Goal: Task Accomplishment & Management: Use online tool/utility

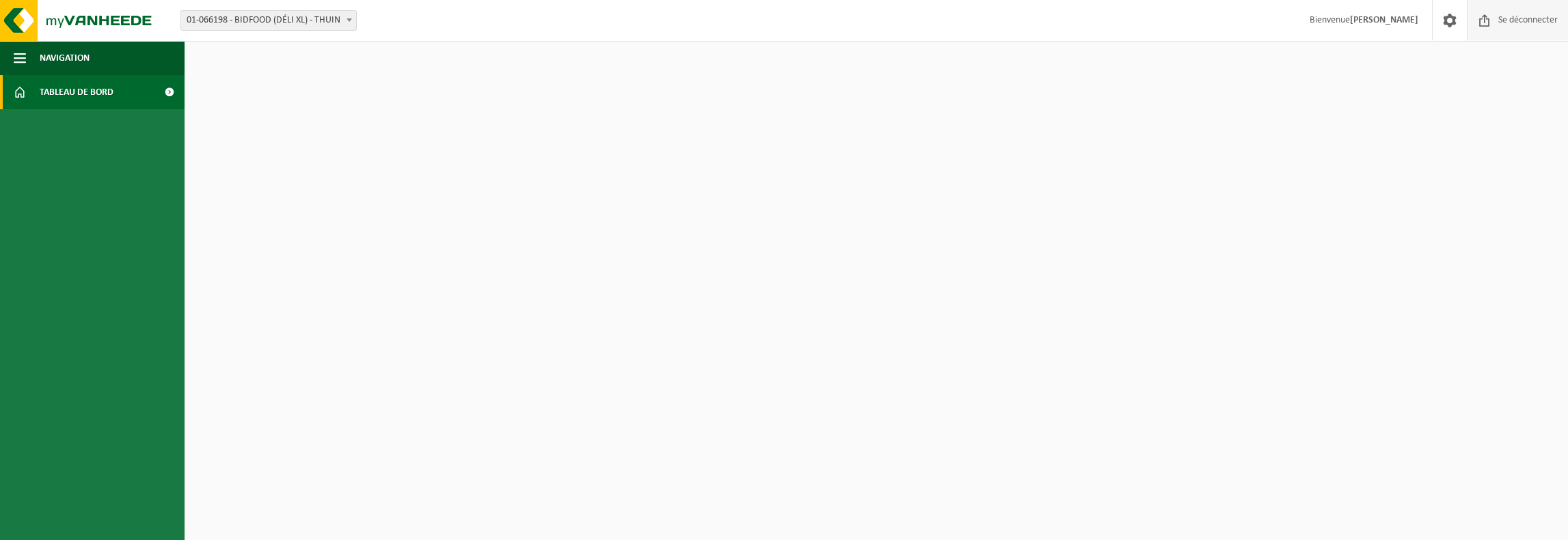
click at [1528, 22] on font "Se déconnecter" at bounding box center [1527, 20] width 60 height 10
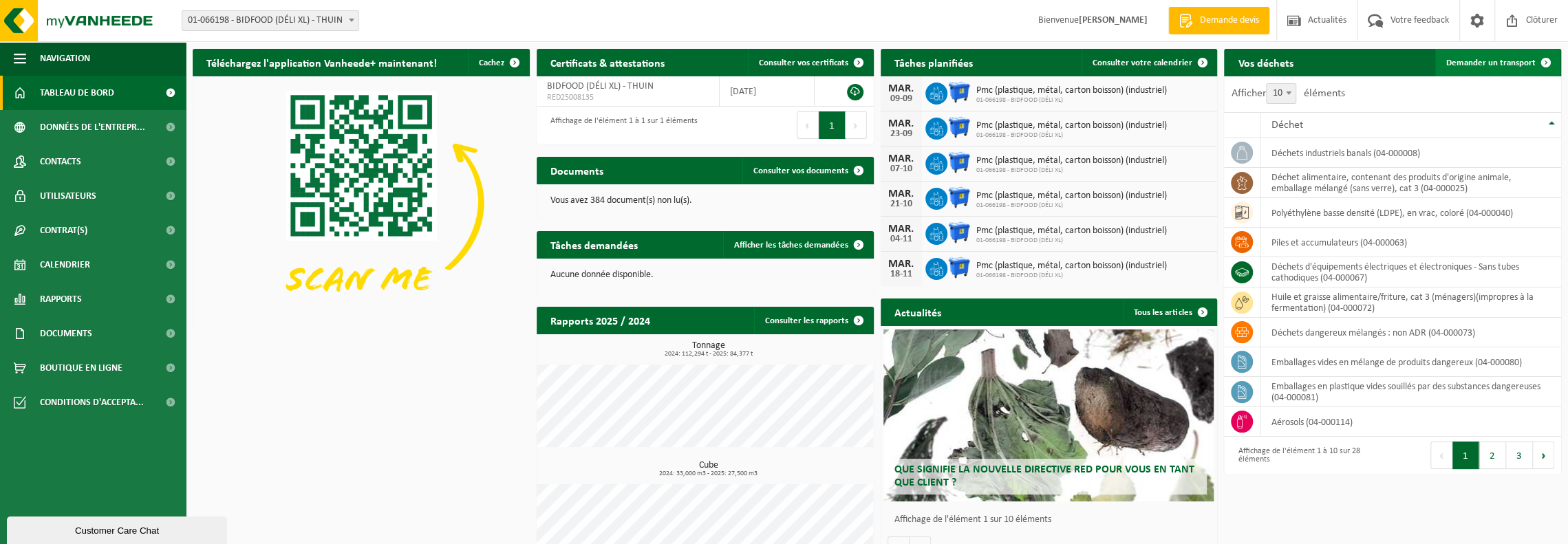
click at [1499, 60] on span "Demander un transport" at bounding box center [1491, 63] width 90 height 9
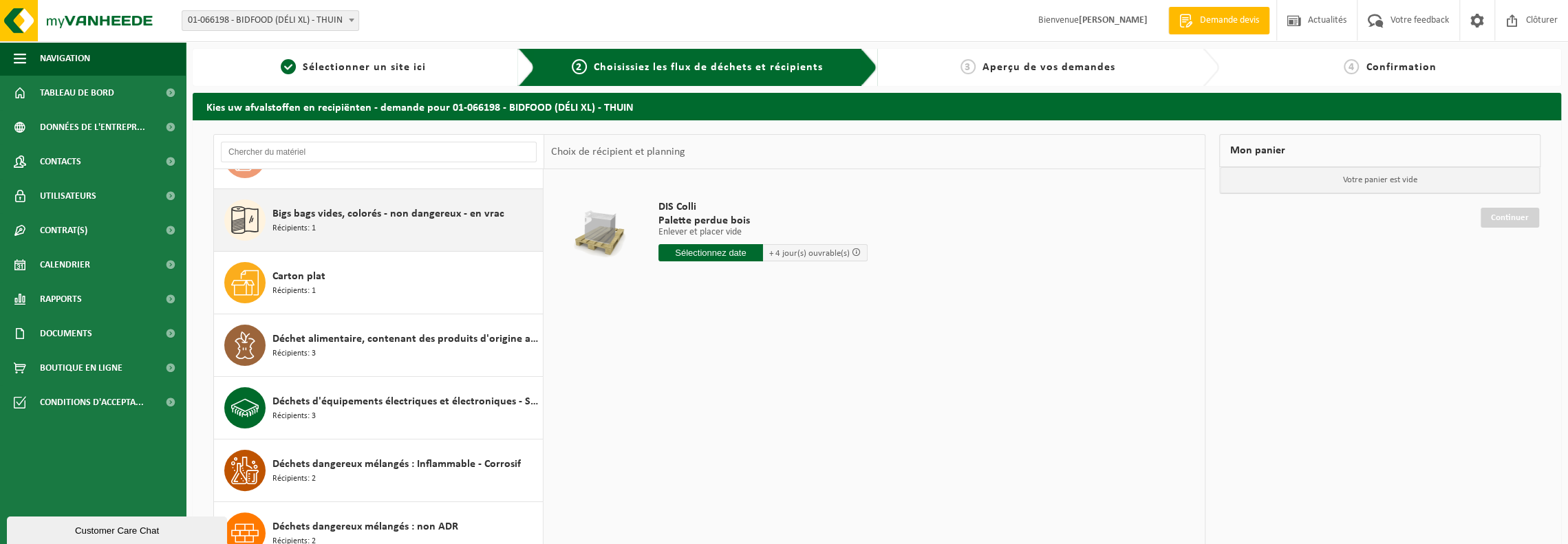
scroll to position [275, 0]
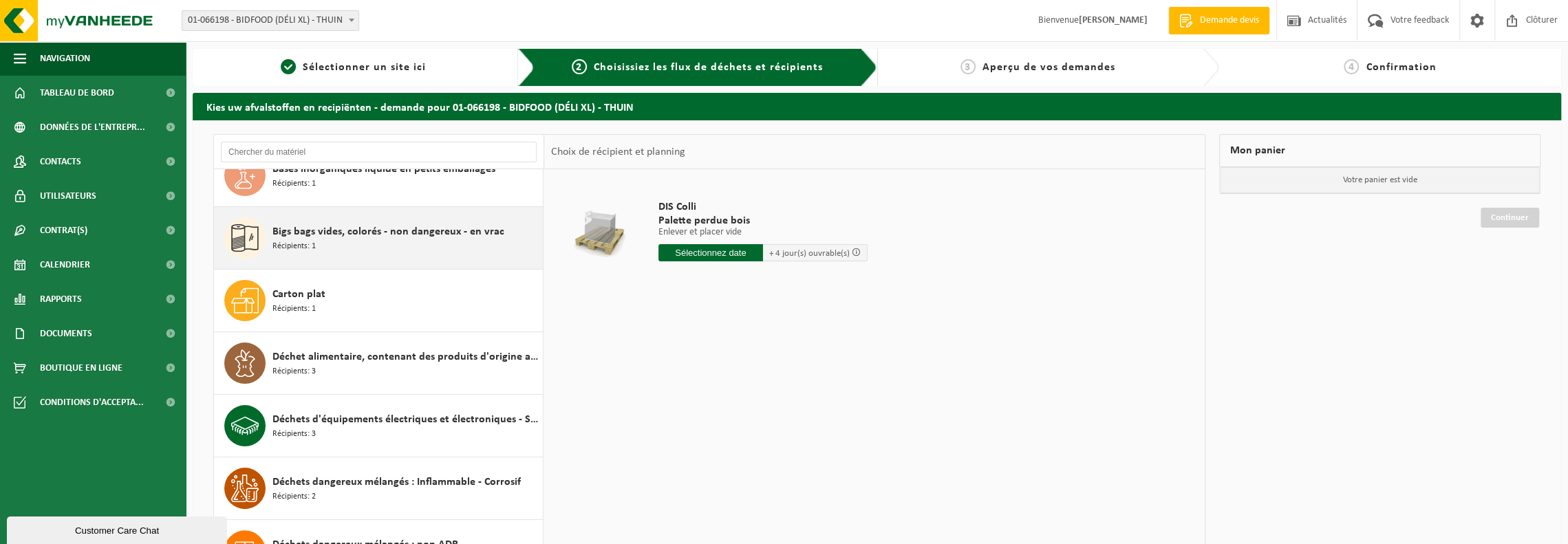
click at [437, 224] on span "Bigs bags vides, colorés - non dangereux - en vrac" at bounding box center [388, 232] width 231 height 17
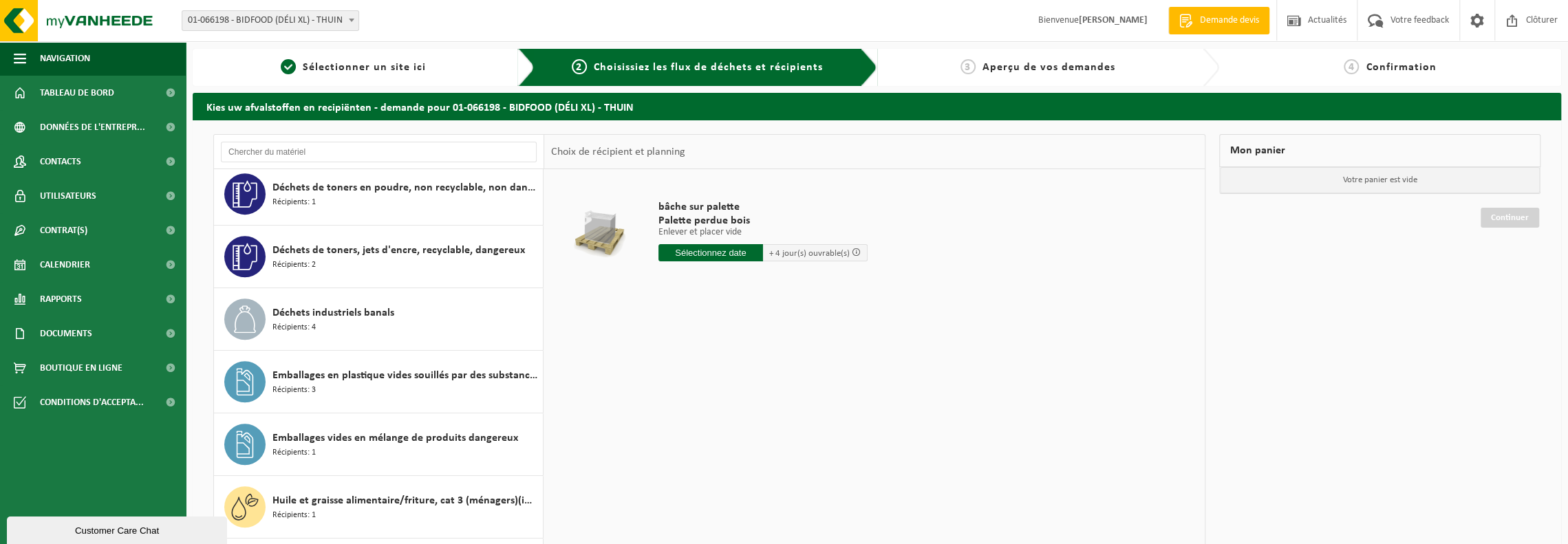
scroll to position [724, 0]
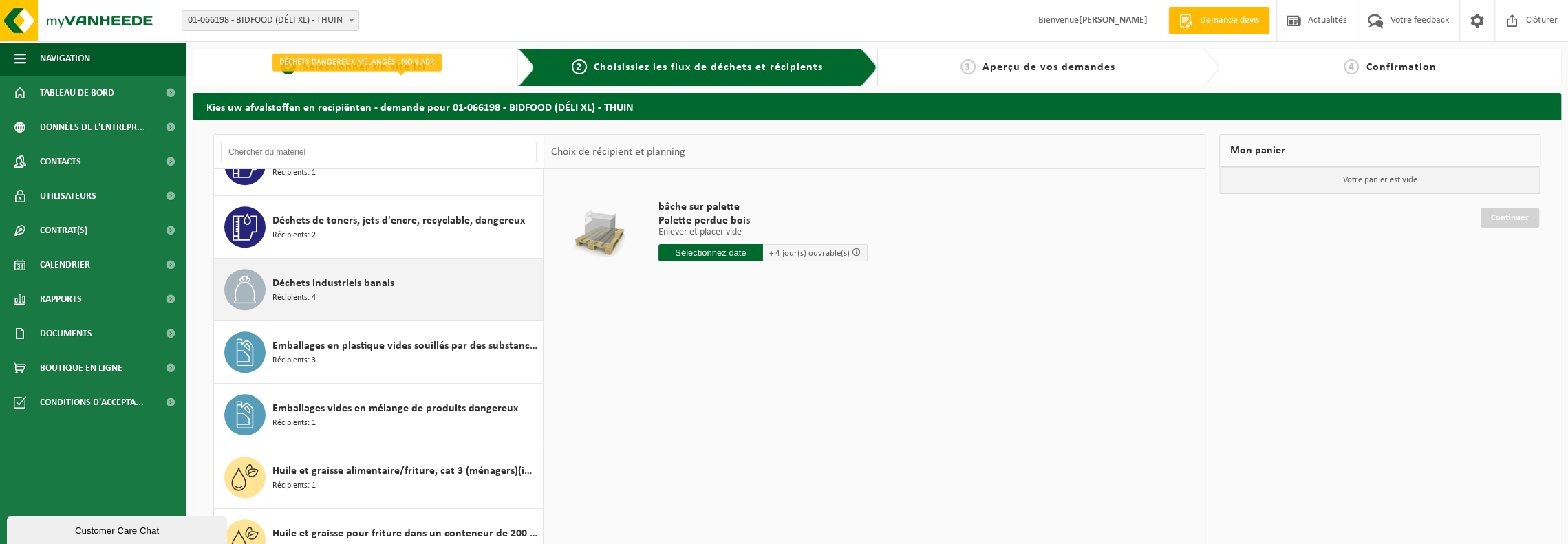
click at [386, 281] on span "Déchets industriels banals" at bounding box center [333, 283] width 122 height 17
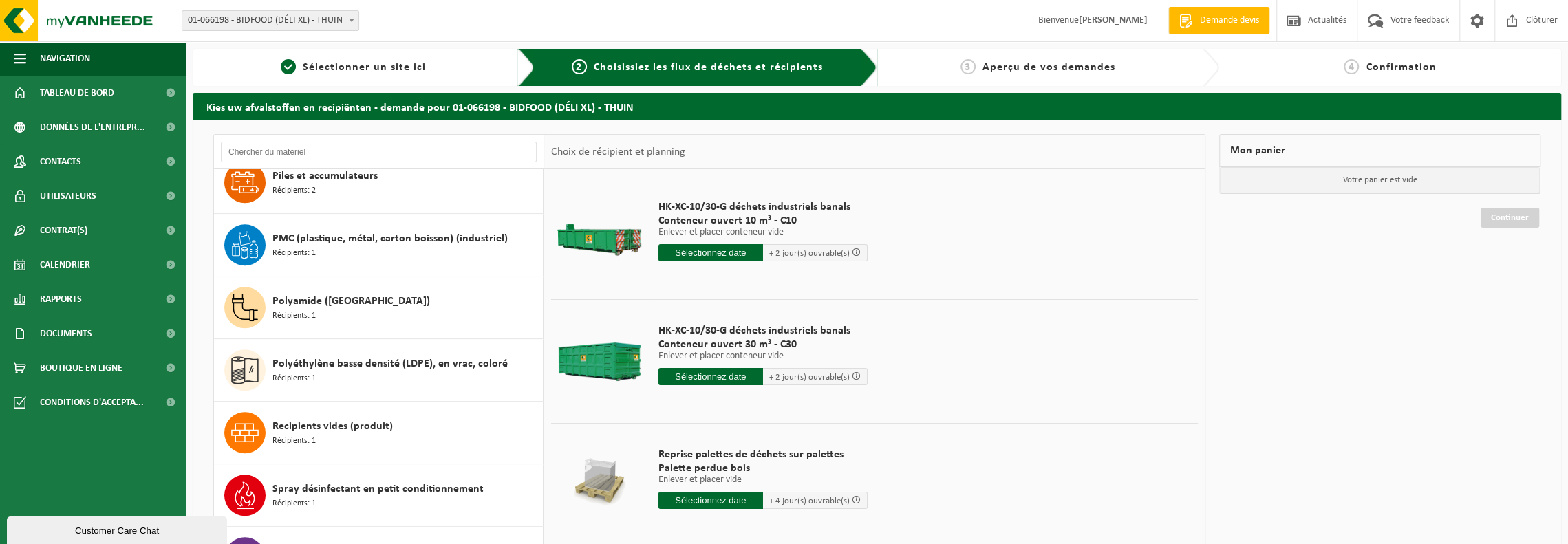
scroll to position [69, 0]
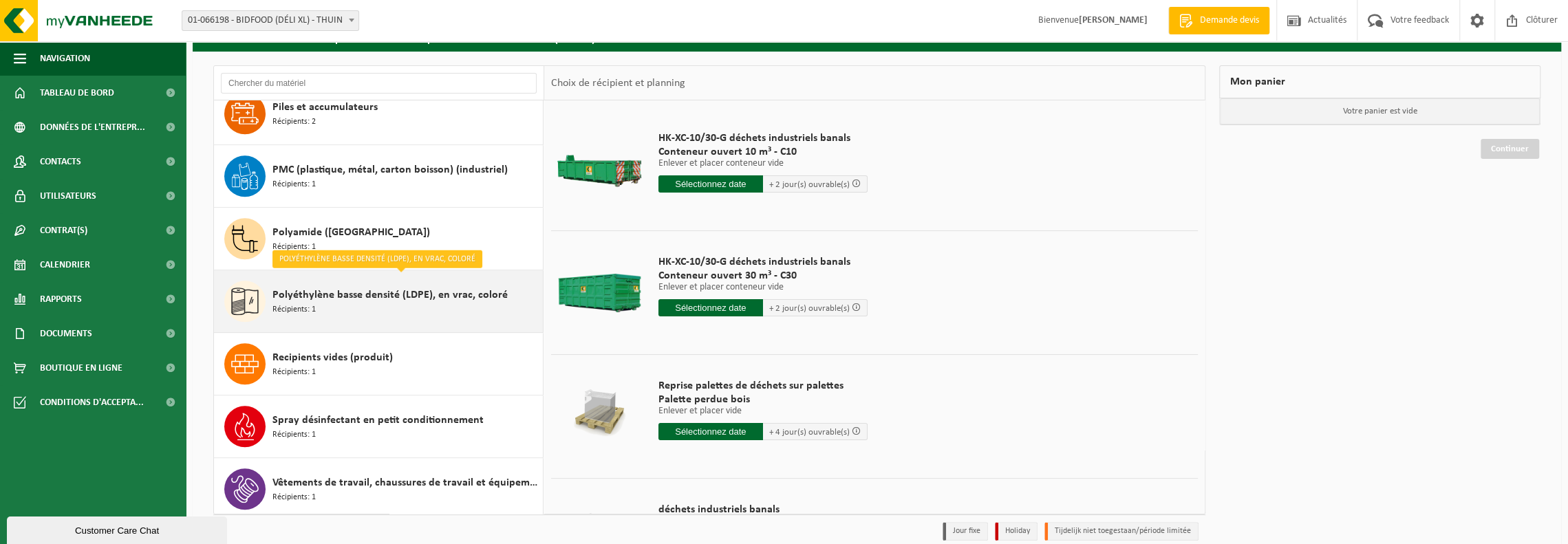
click at [392, 293] on span "Polyéthylène basse densité (LDPE), en vrac, coloré" at bounding box center [390, 295] width 235 height 17
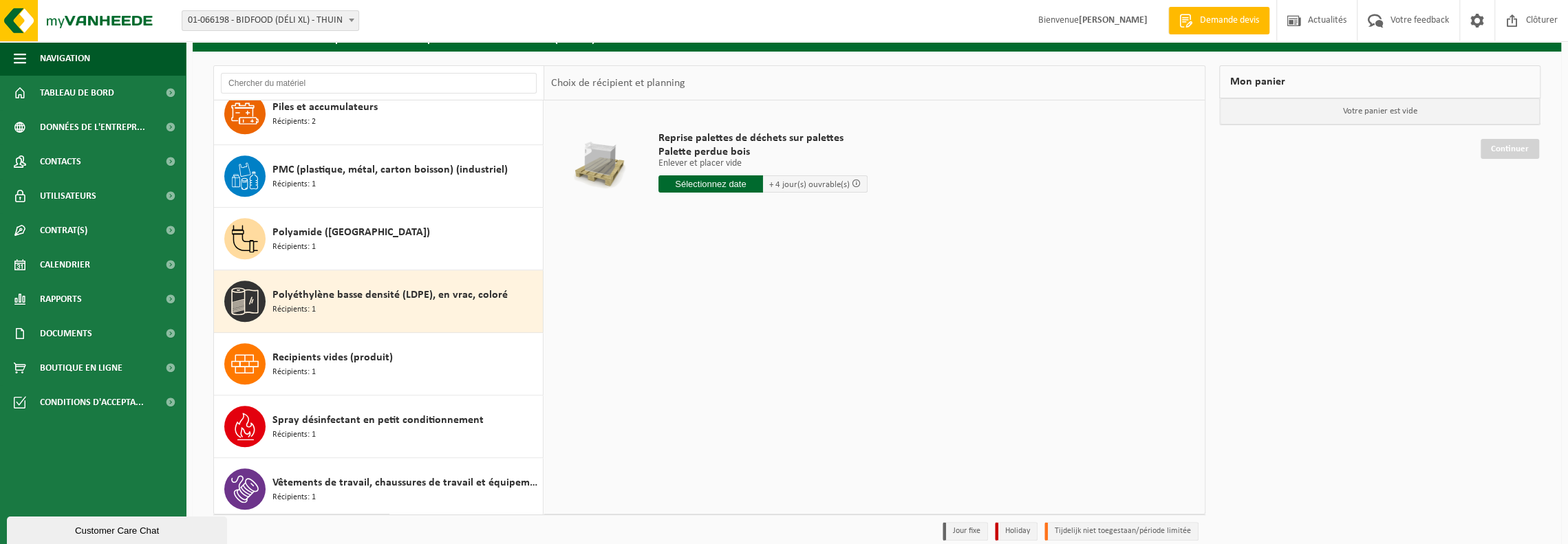
drag, startPoint x: 376, startPoint y: 230, endPoint x: 973, endPoint y: 331, distance: 605.5
click at [973, 331] on div "Reprise palettes de déchets sur palettes Palette perdue bois Enlever et placer …" at bounding box center [874, 306] width 660 height 413
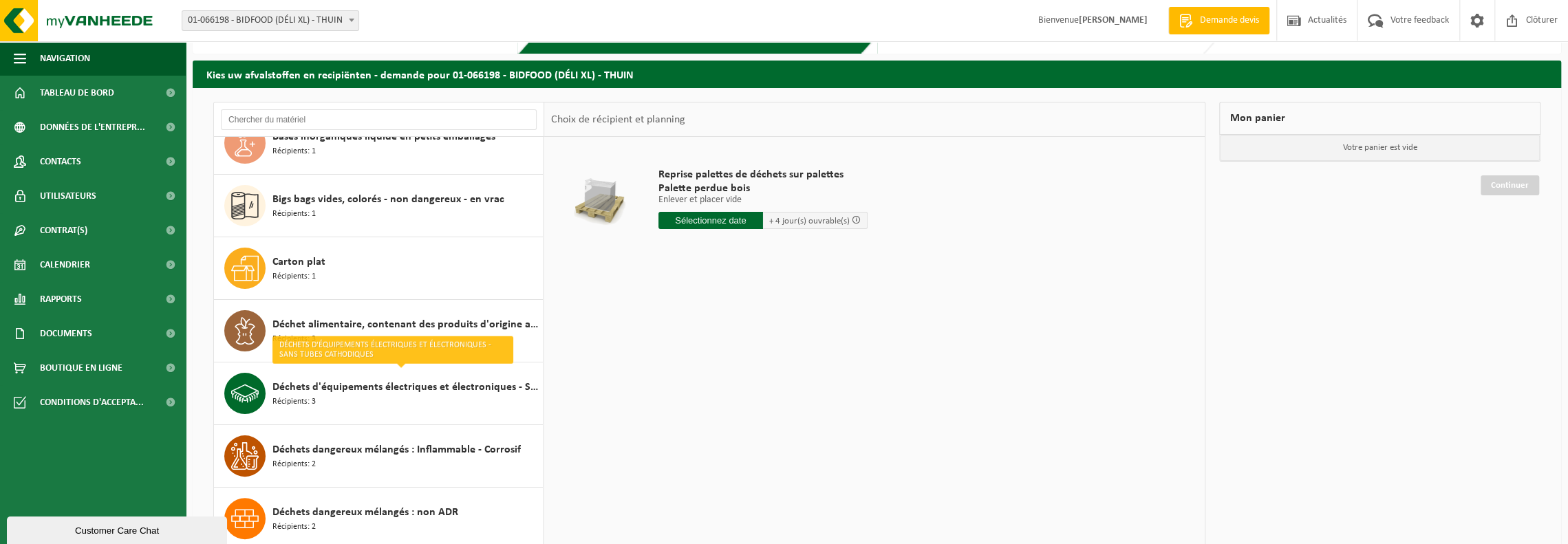
scroll to position [0, 0]
